Goal: Understand site structure: Understand site structure

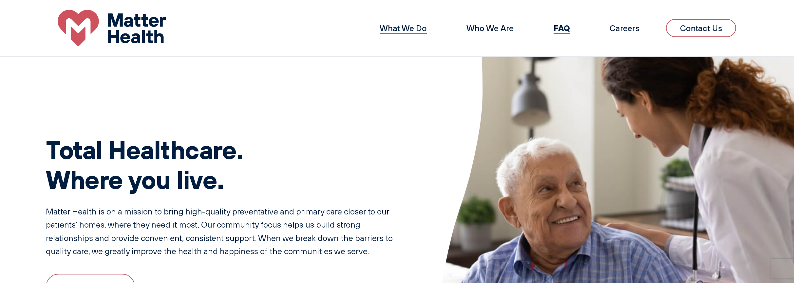
click at [392, 26] on link "What We Do" at bounding box center [403, 28] width 47 height 10
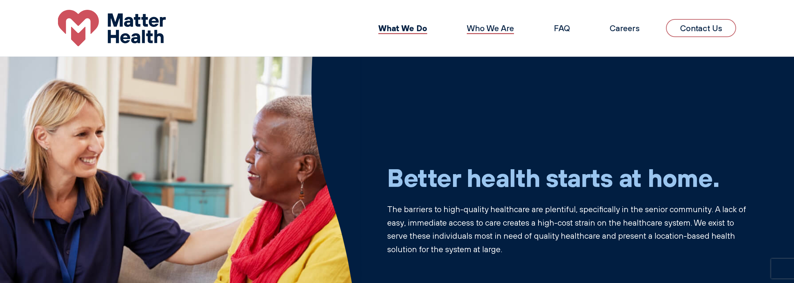
click at [486, 29] on link "Who We Are" at bounding box center [490, 28] width 47 height 10
